Goal: Task Accomplishment & Management: Use online tool/utility

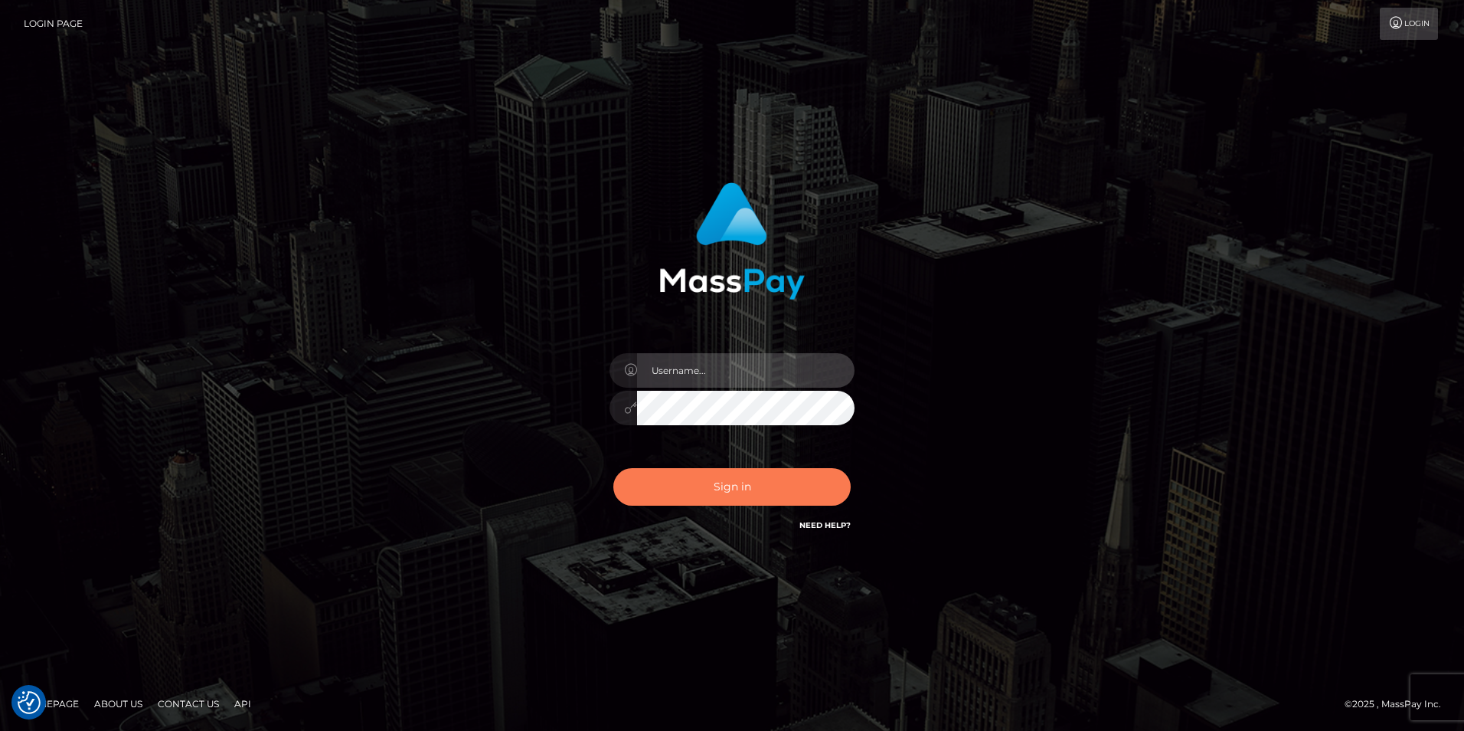
type input "[PERSON_NAME]"
click at [728, 485] on button "Sign in" at bounding box center [731, 487] width 237 height 38
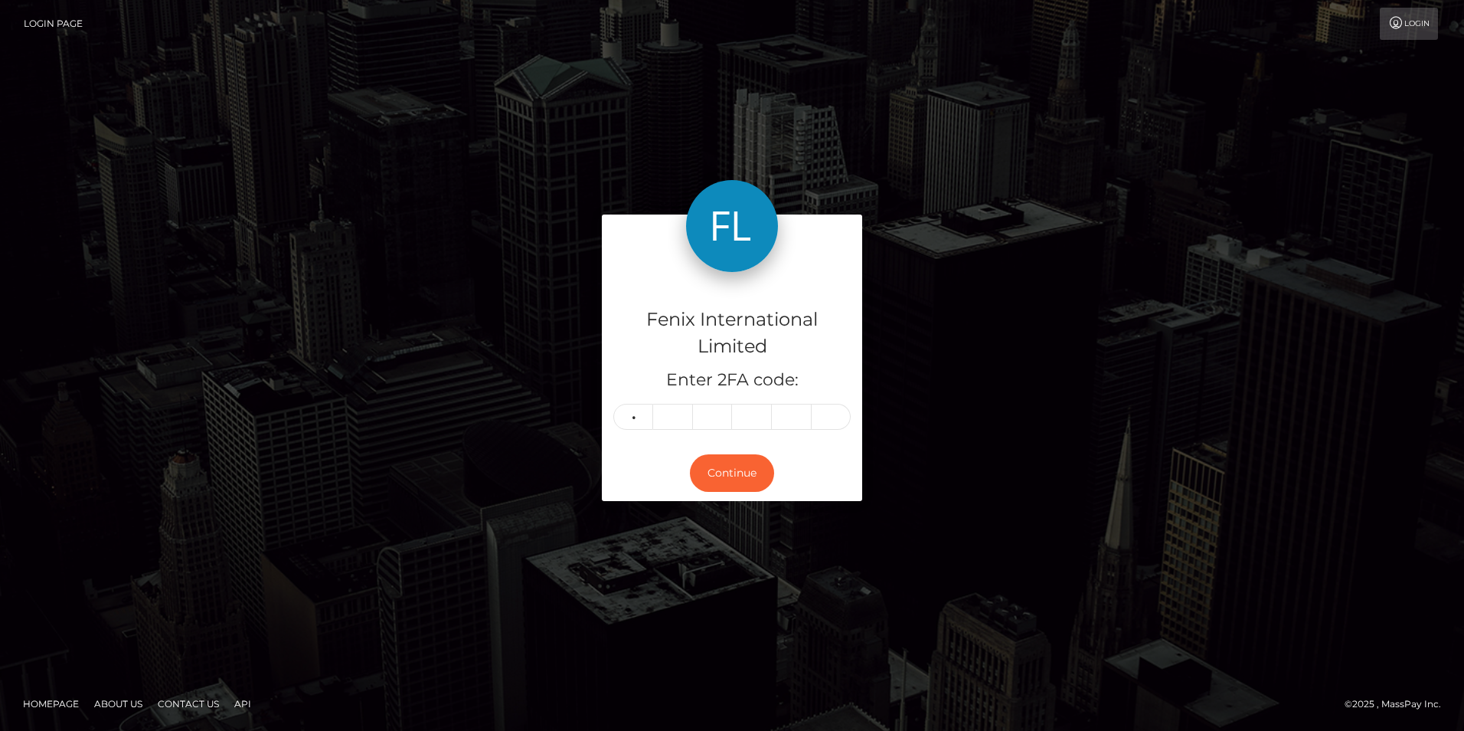
type input "1"
type input "7"
type input "3"
type input "9"
type input "1"
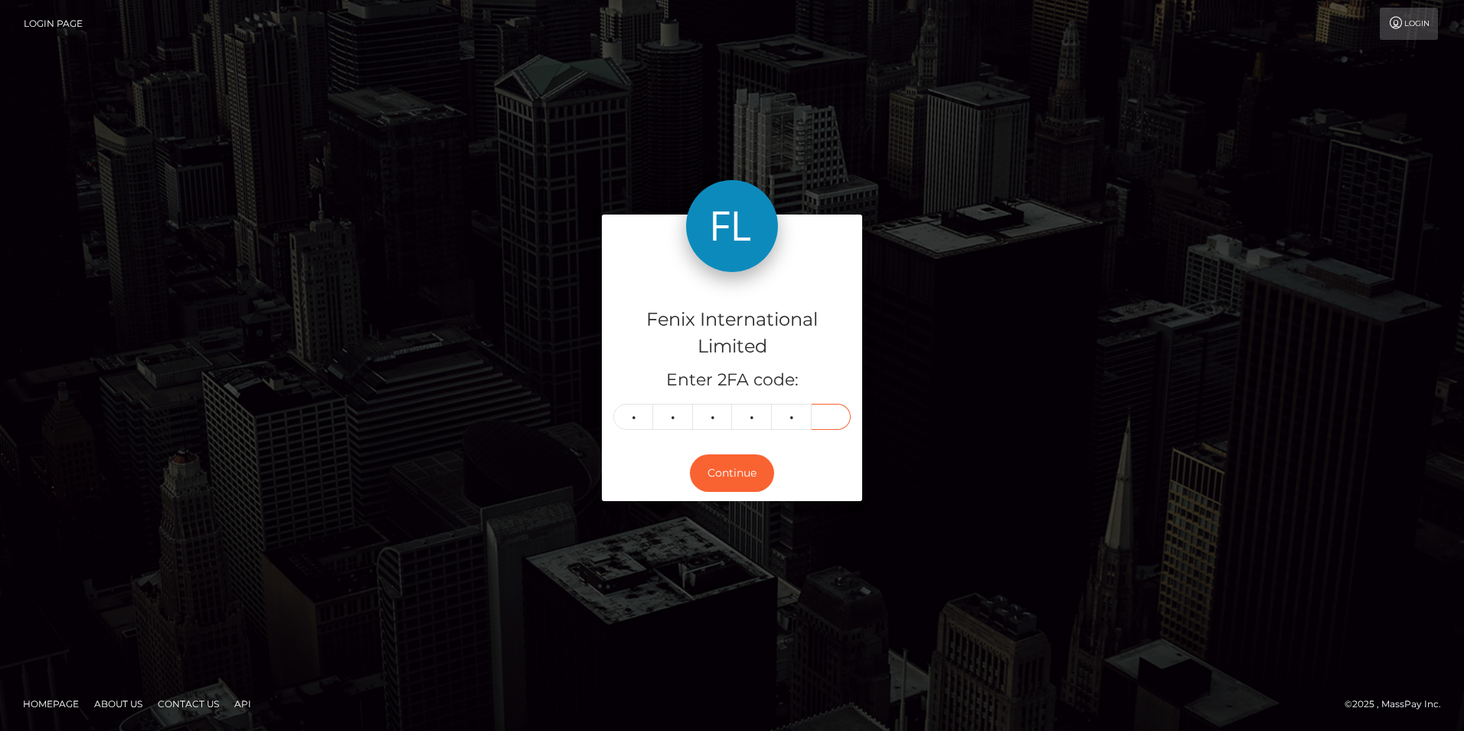
type input "0"
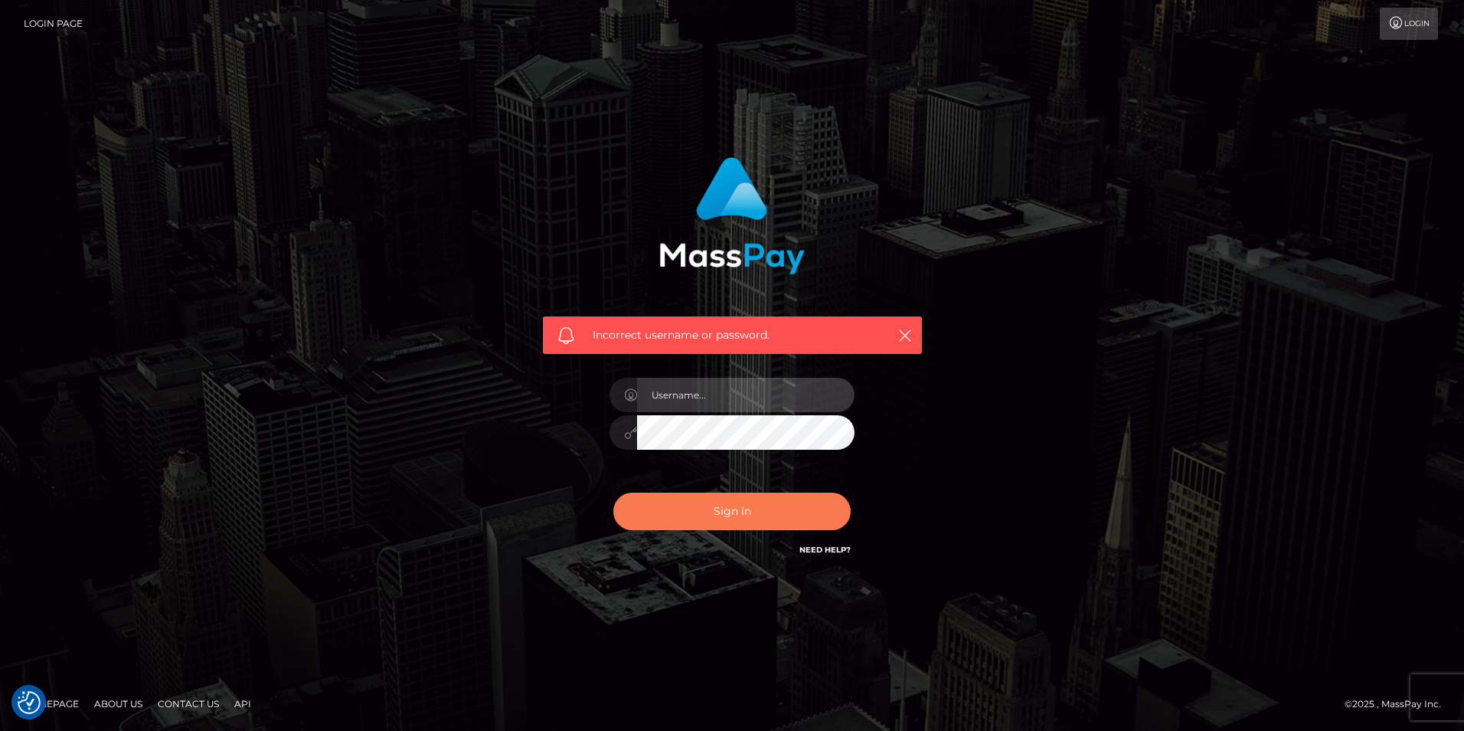
type input "[PERSON_NAME]"
click at [718, 515] on button "Sign in" at bounding box center [731, 511] width 237 height 38
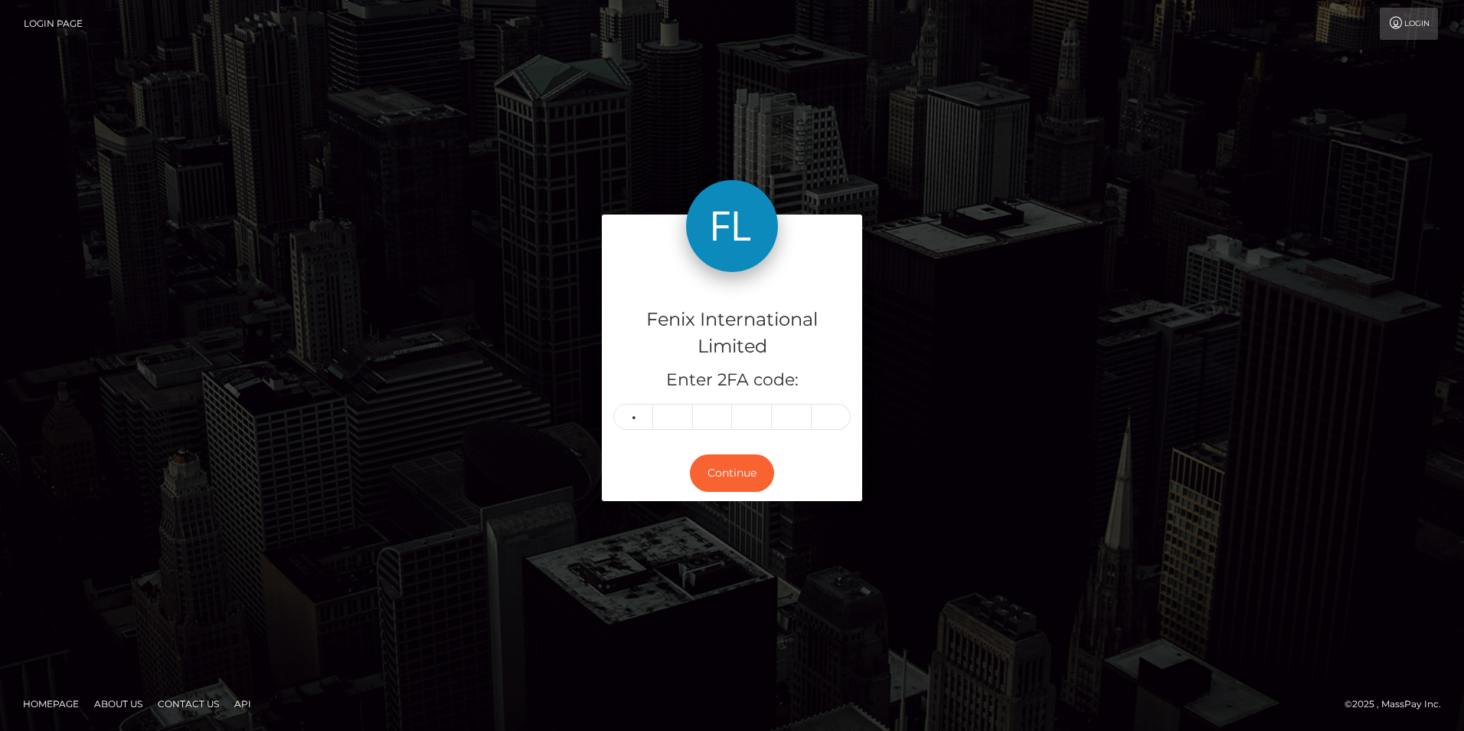
type input "3"
type input "0"
type input "1"
type input "7"
type input "3"
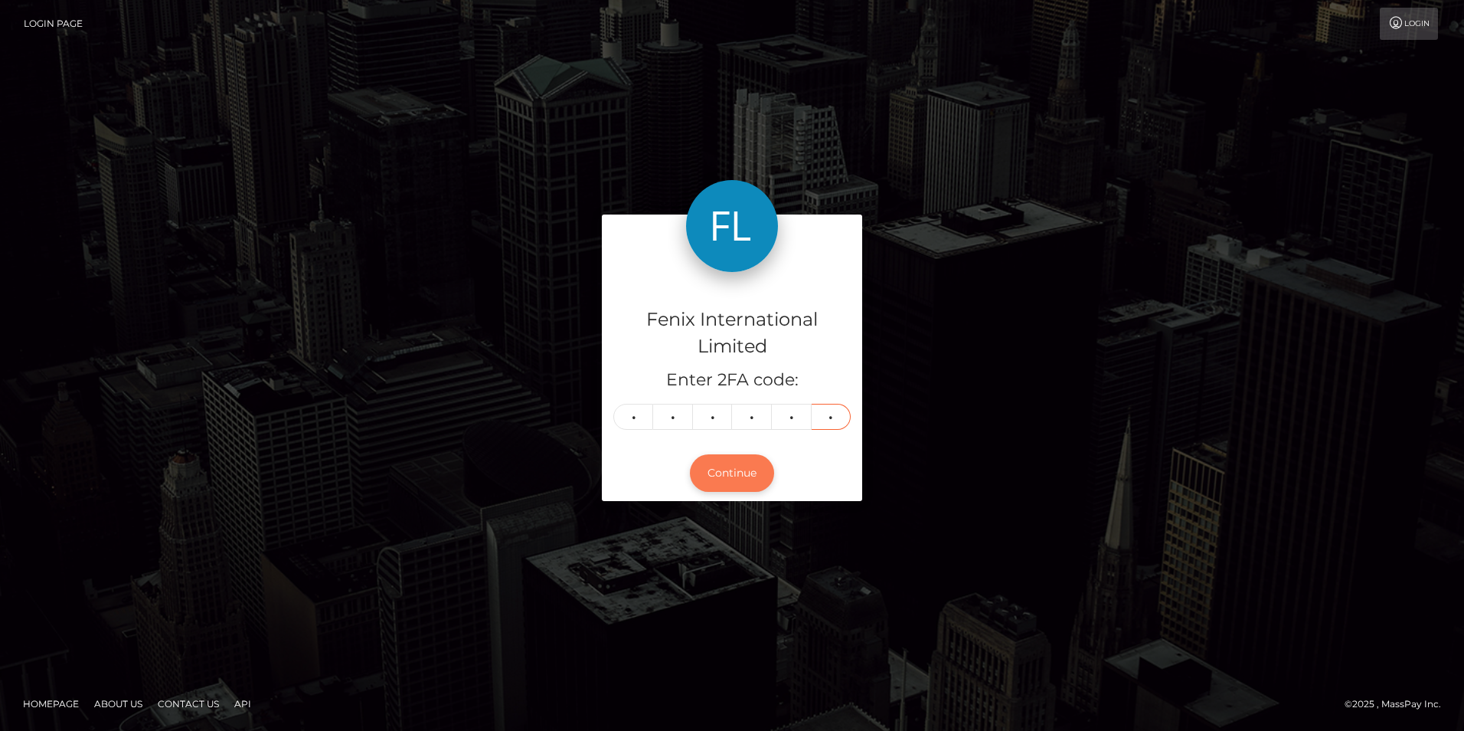
type input "6"
click at [734, 483] on button "Continue" at bounding box center [732, 473] width 84 height 38
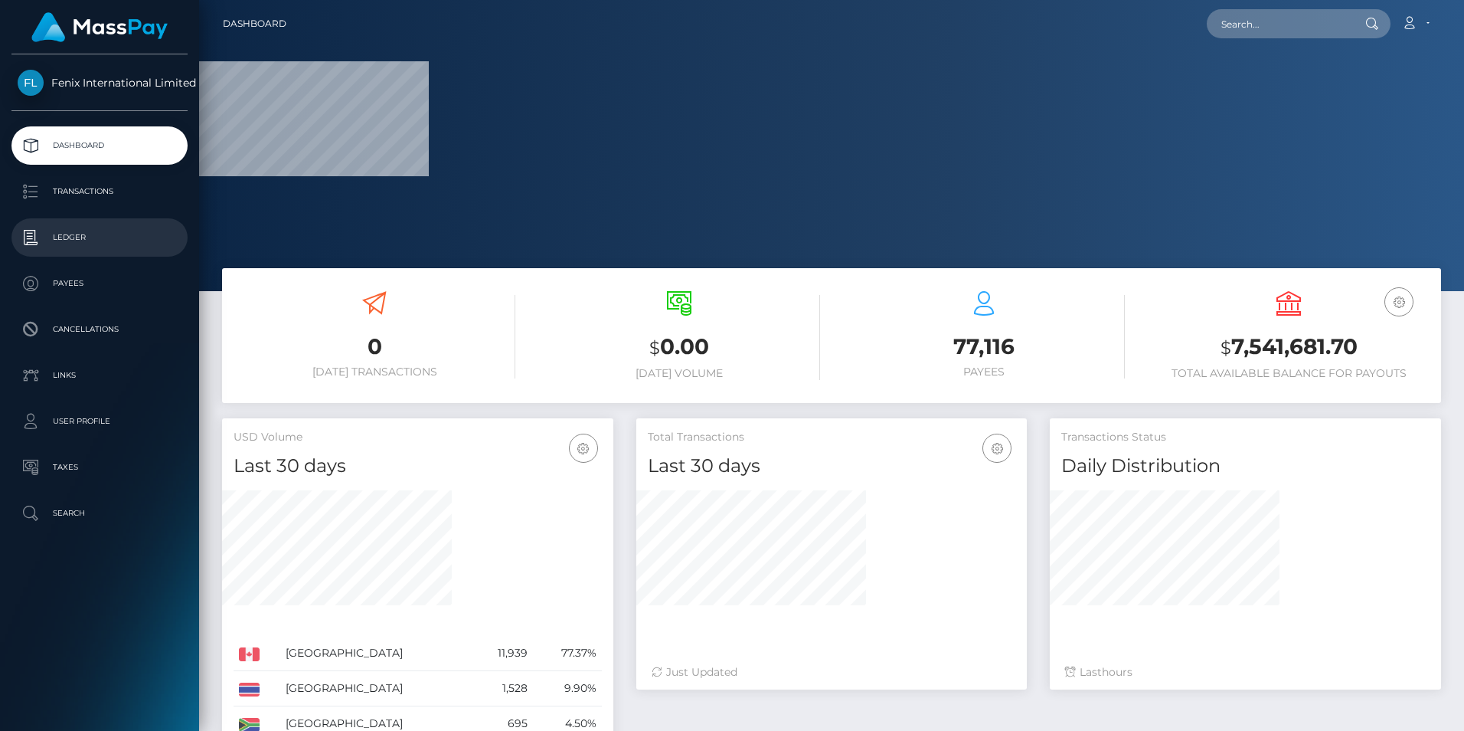
click at [75, 231] on p "Ledger" at bounding box center [100, 237] width 164 height 23
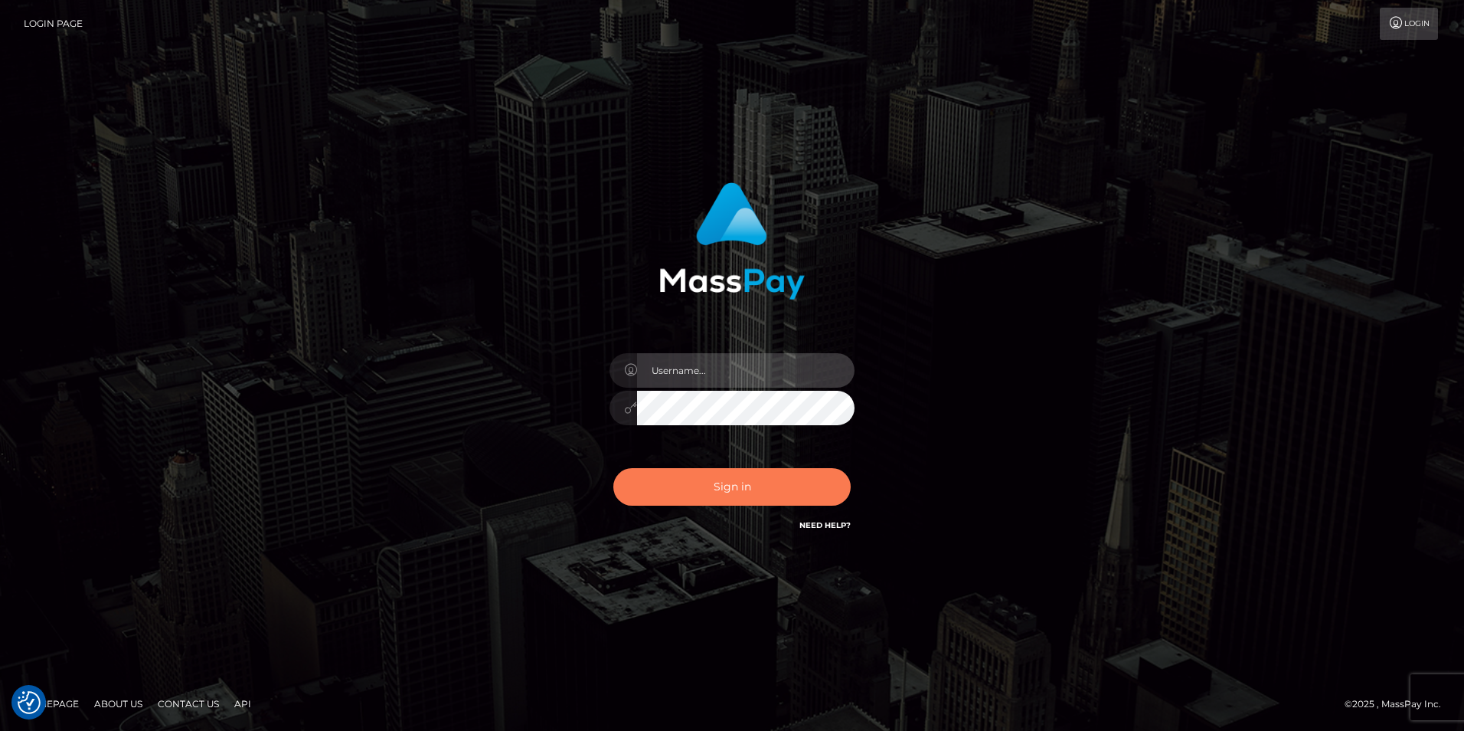
type input "[PERSON_NAME]"
click at [787, 489] on button "Sign in" at bounding box center [731, 487] width 237 height 38
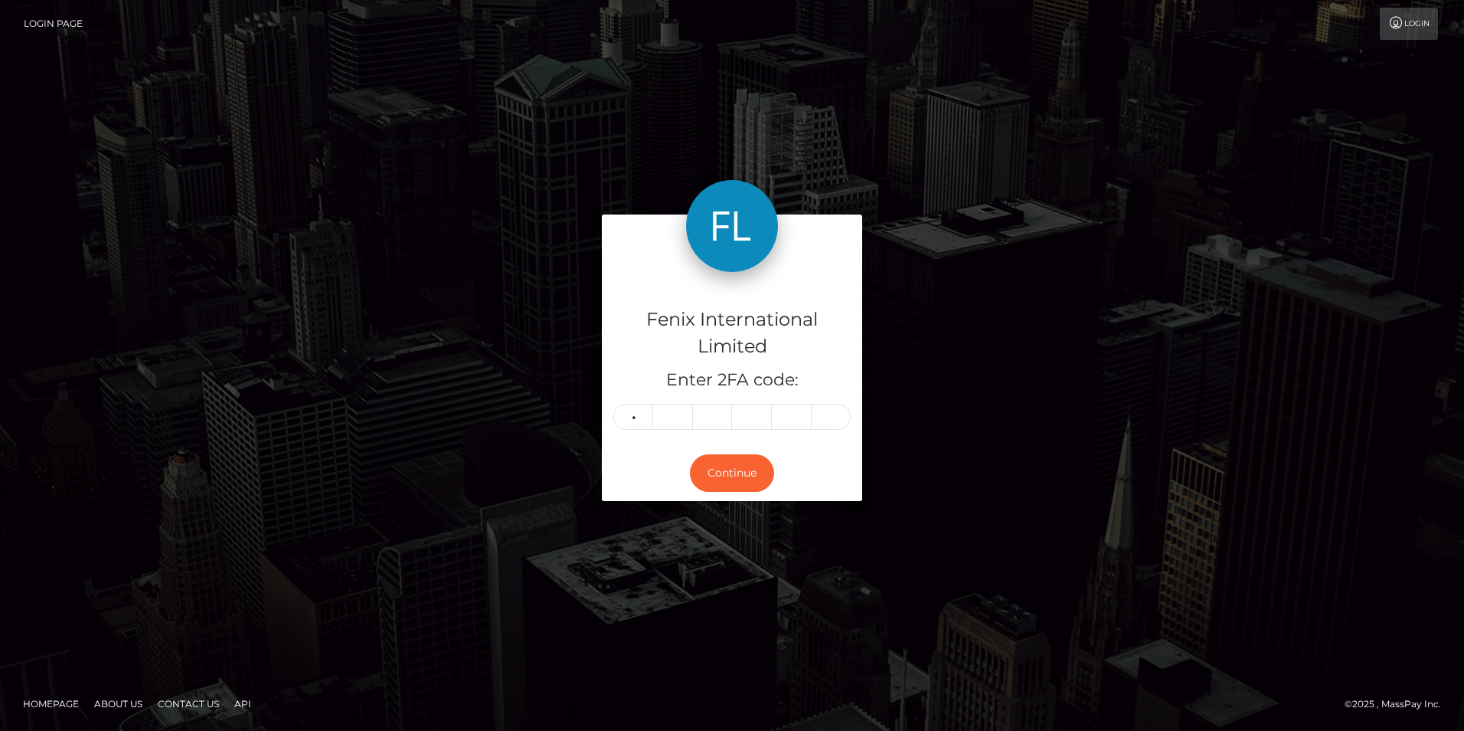
type input "6"
type input "1"
type input "4"
type input "9"
type input "4"
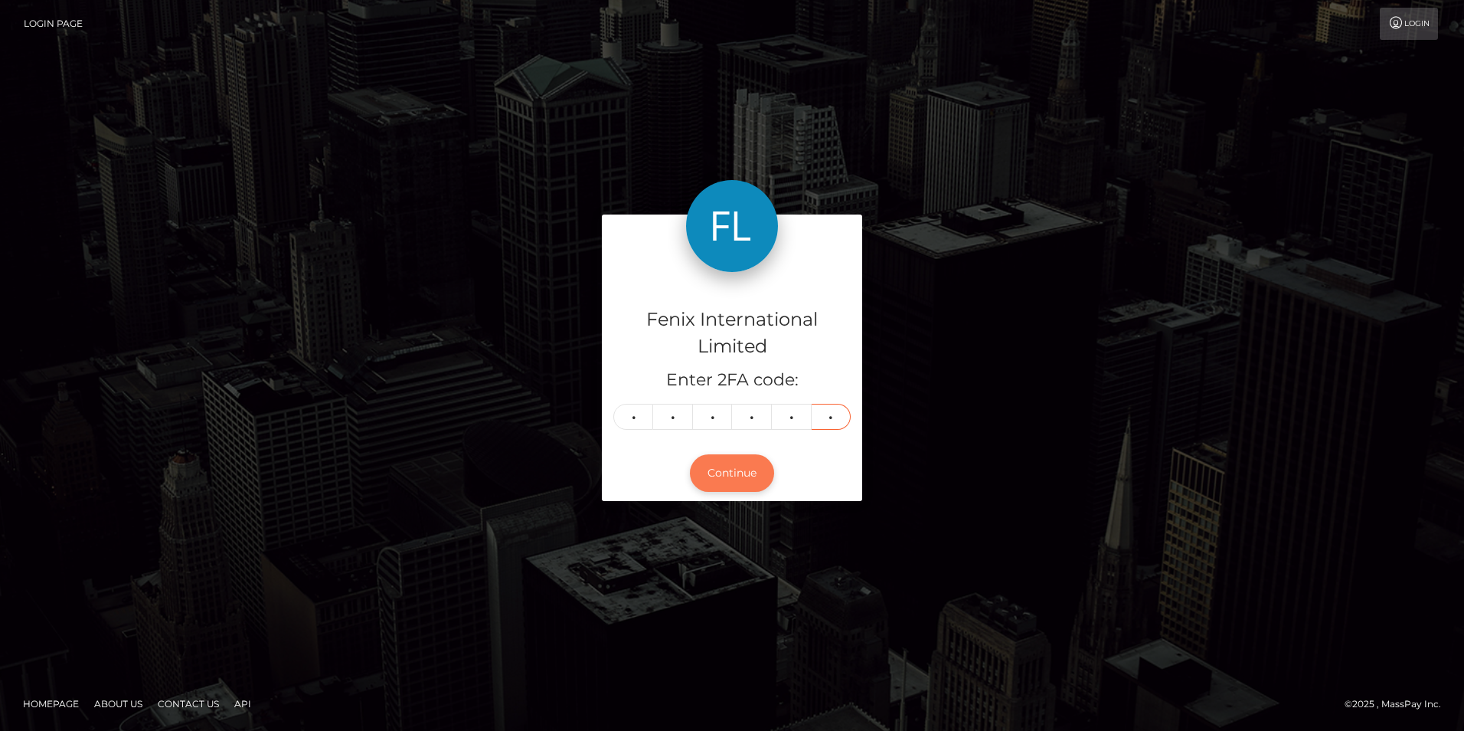
type input "7"
click at [731, 468] on button "Continue" at bounding box center [732, 473] width 84 height 38
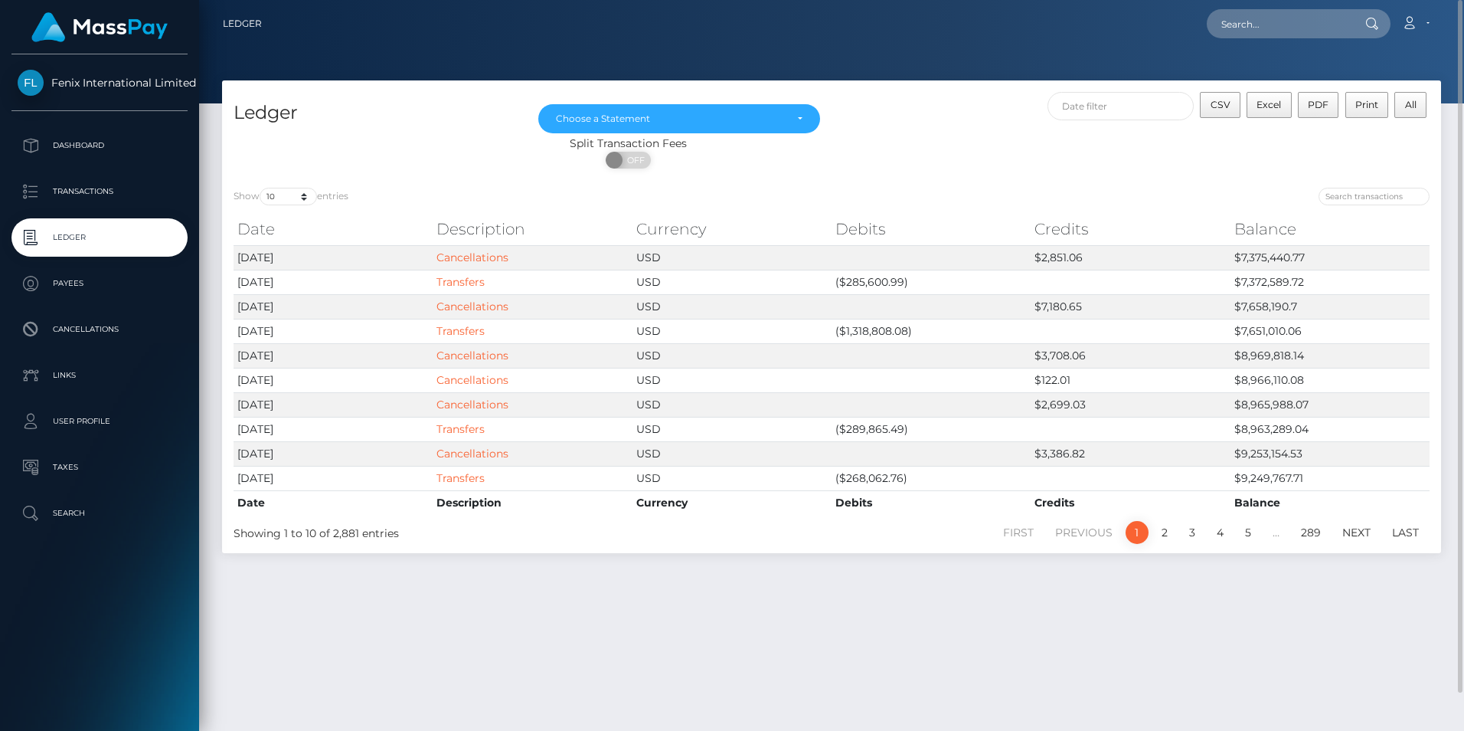
drag, startPoint x: 1415, startPoint y: 25, endPoint x: 1417, endPoint y: 56, distance: 30.7
click at [1415, 25] on icon at bounding box center [1410, 23] width 16 height 12
click at [1350, 99] on link "Logout" at bounding box center [1379, 98] width 123 height 28
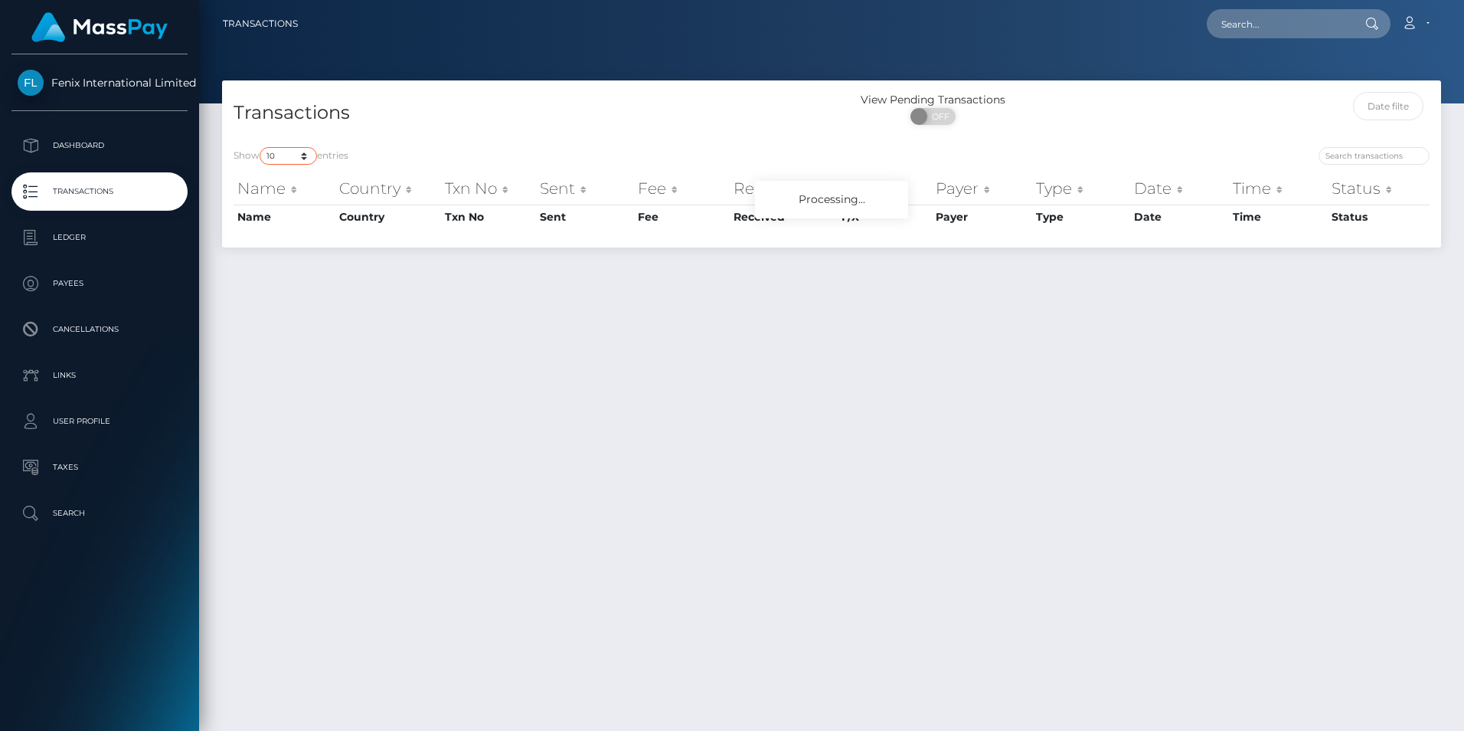
click at [276, 151] on select "10 25 50 100 250 500 1,000 3,500" at bounding box center [288, 156] width 57 height 18
select select "3500"
click at [261, 147] on select "10 25 50 100 250 500 1,000 3,500" at bounding box center [288, 156] width 57 height 18
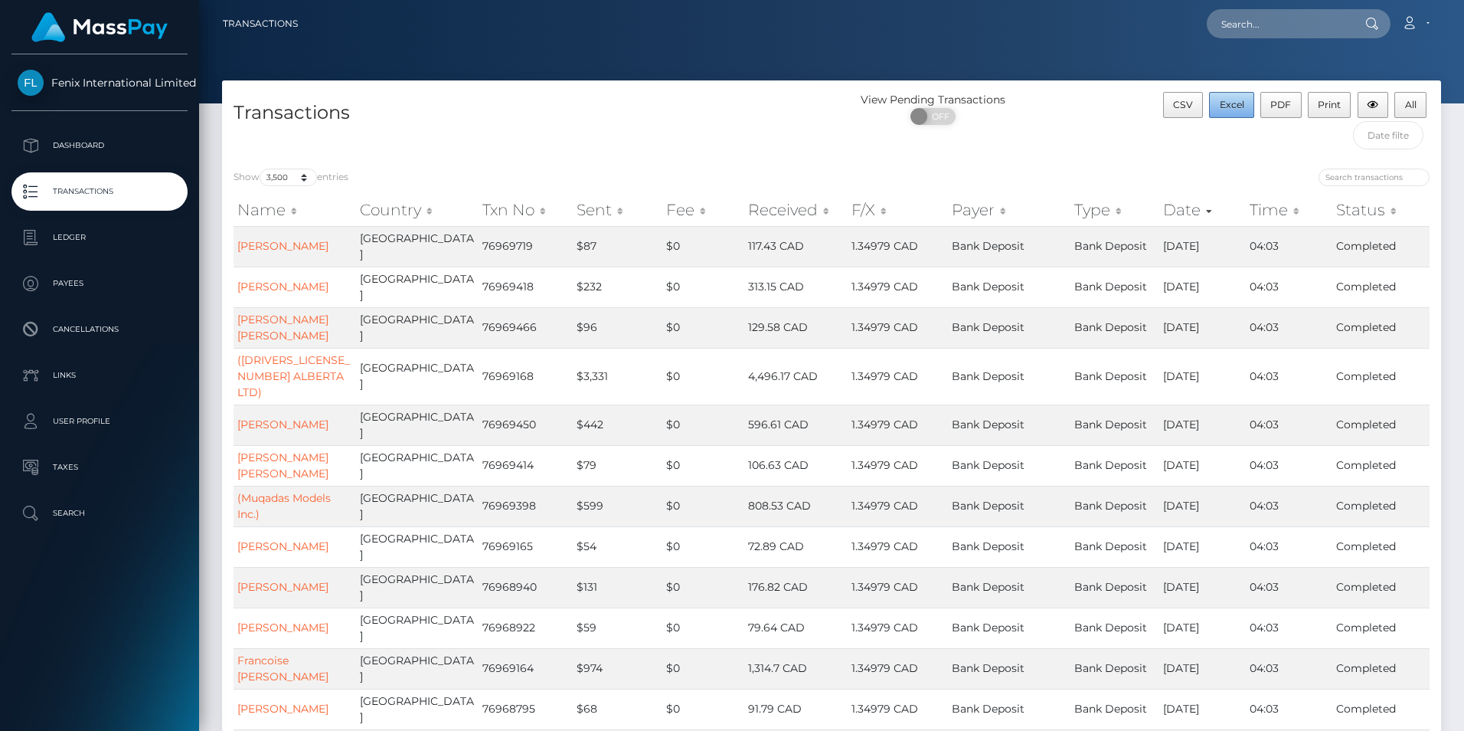
click at [1232, 105] on span "Excel" at bounding box center [1232, 104] width 25 height 11
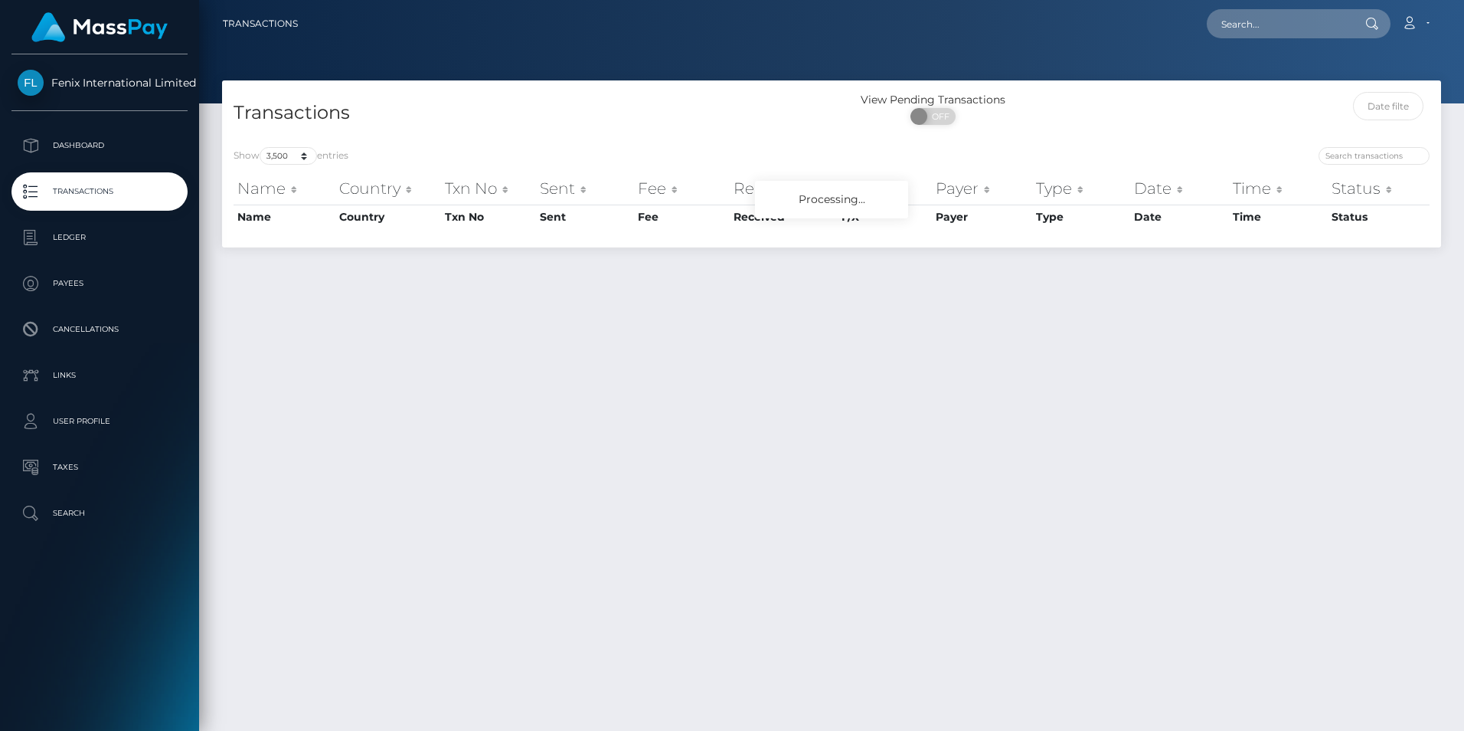
select select "3500"
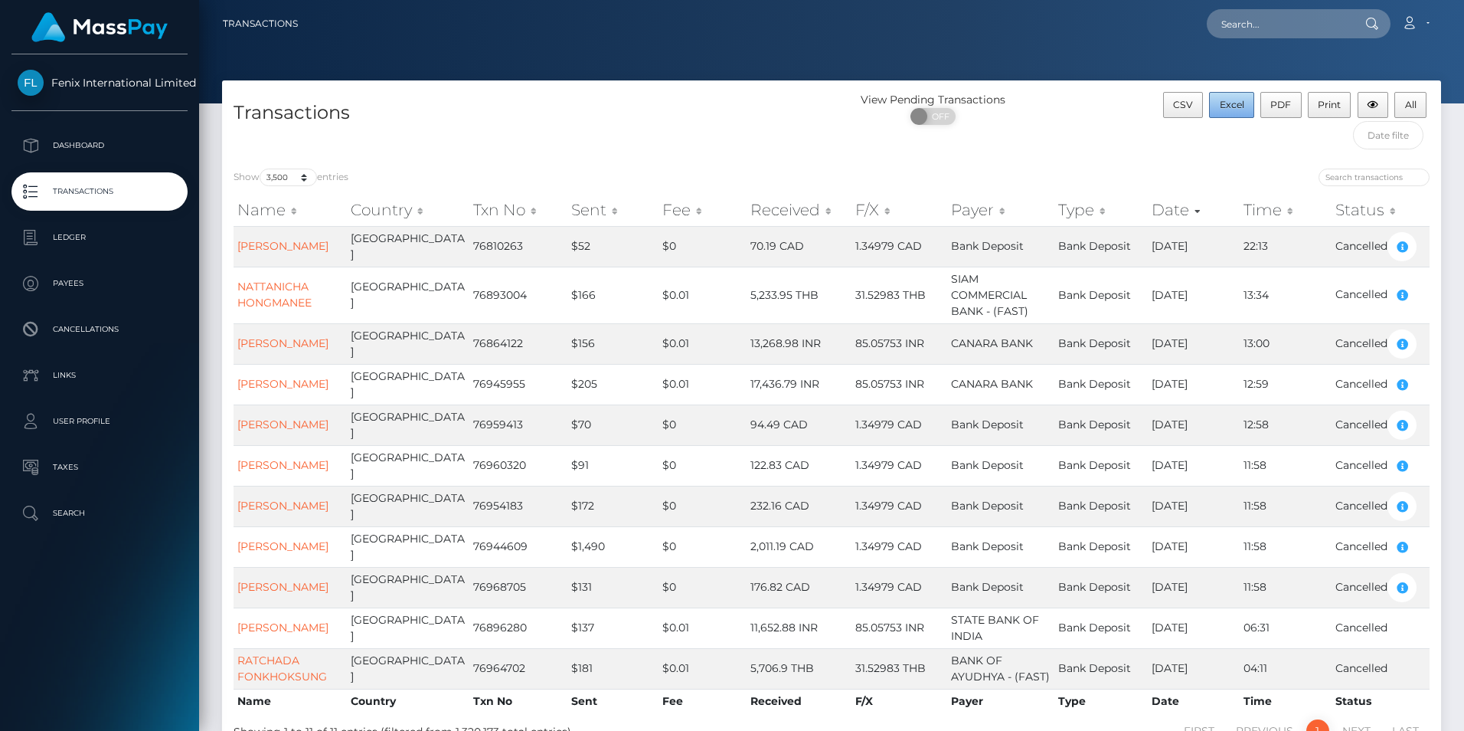
click at [1238, 110] on span "Excel" at bounding box center [1232, 104] width 25 height 11
